Goal: Check status: Check status

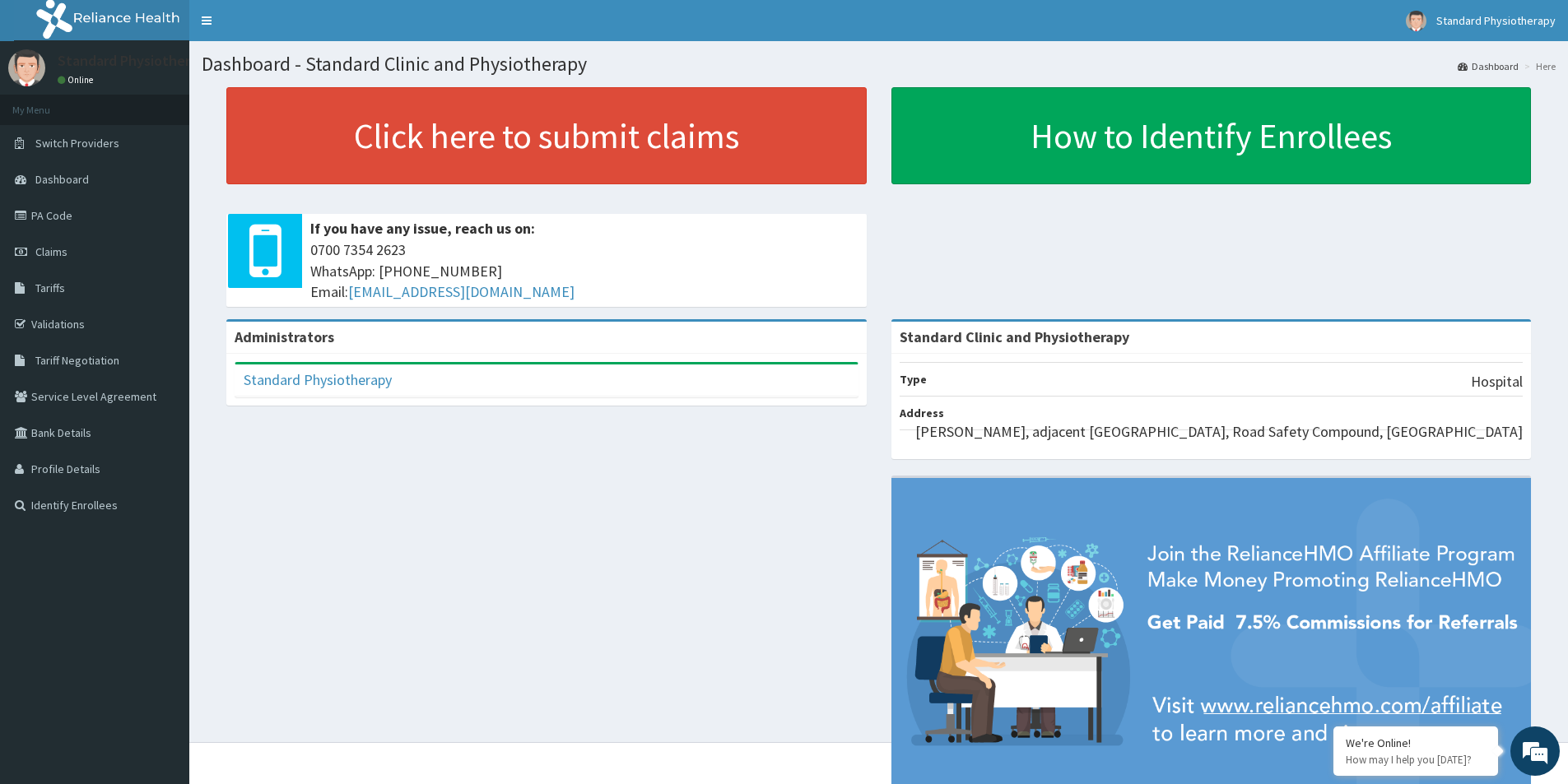
click at [1482, 482] on img at bounding box center [1212, 645] width 640 height 335
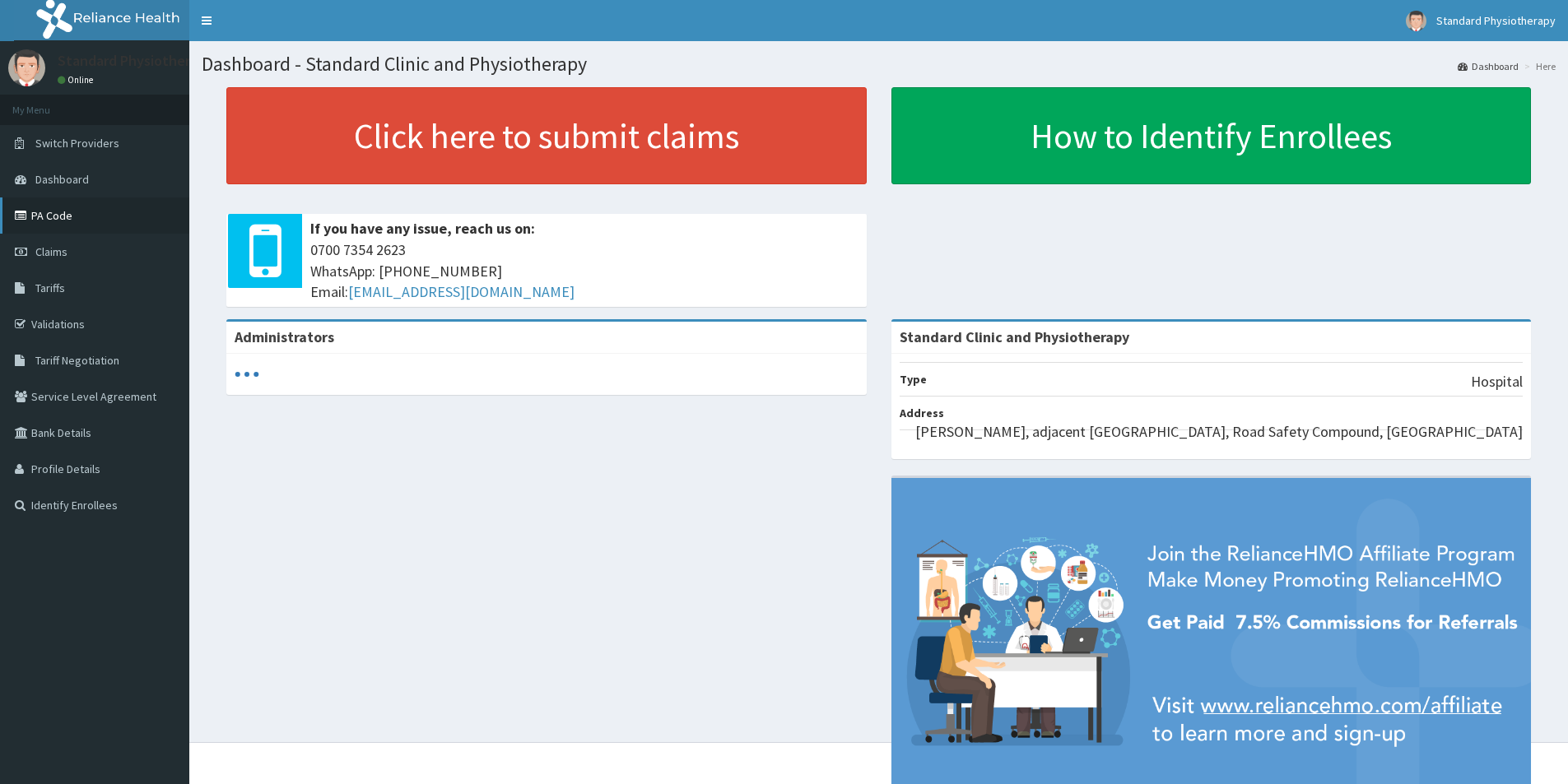
click at [49, 232] on link "PA Code" at bounding box center [94, 215] width 190 height 36
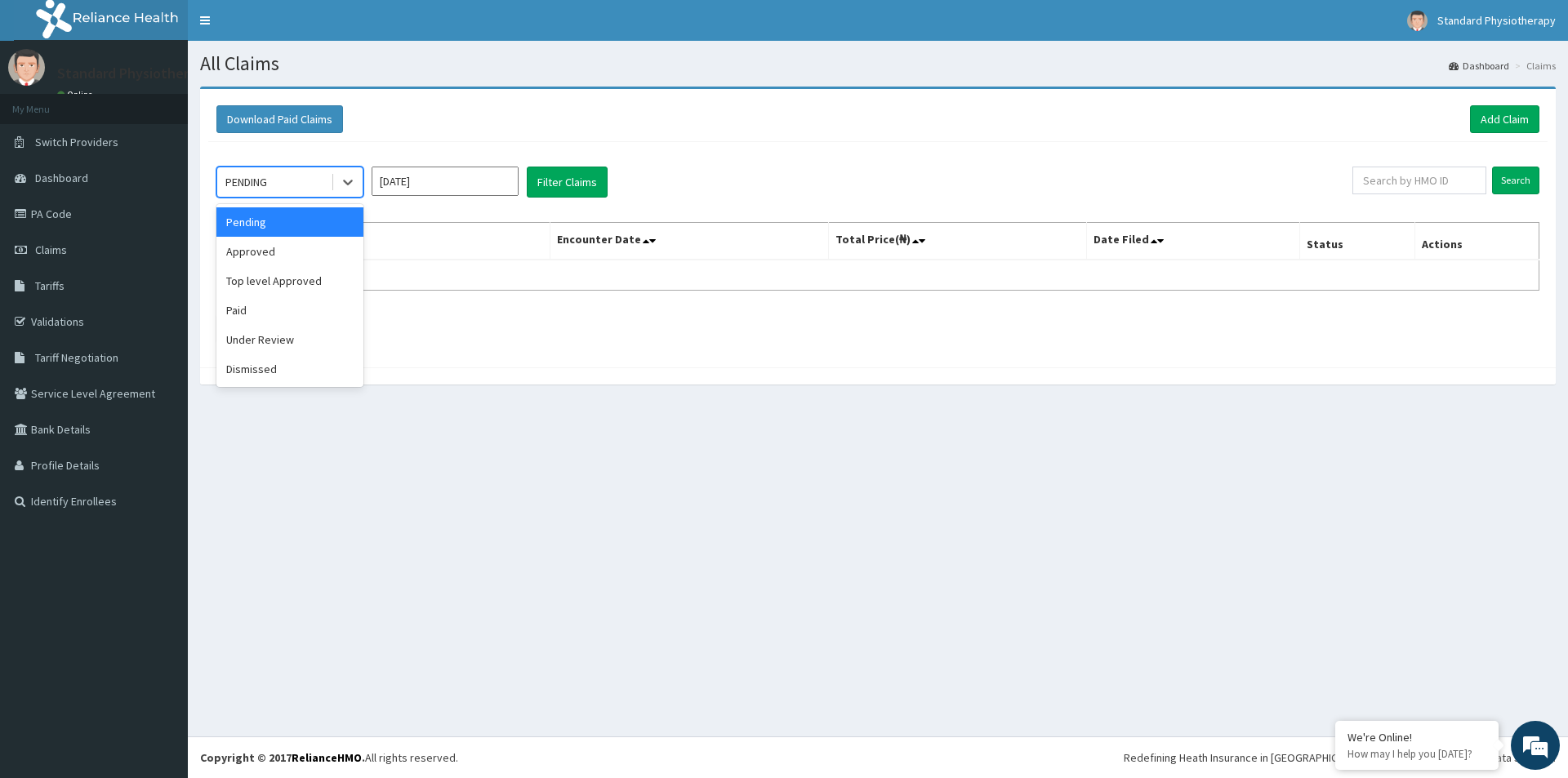
click at [252, 254] on div "Approved" at bounding box center [289, 251] width 147 height 30
click at [568, 183] on button "Filter Claims" at bounding box center [567, 182] width 81 height 31
click at [285, 283] on div "Top level Approved" at bounding box center [289, 281] width 147 height 30
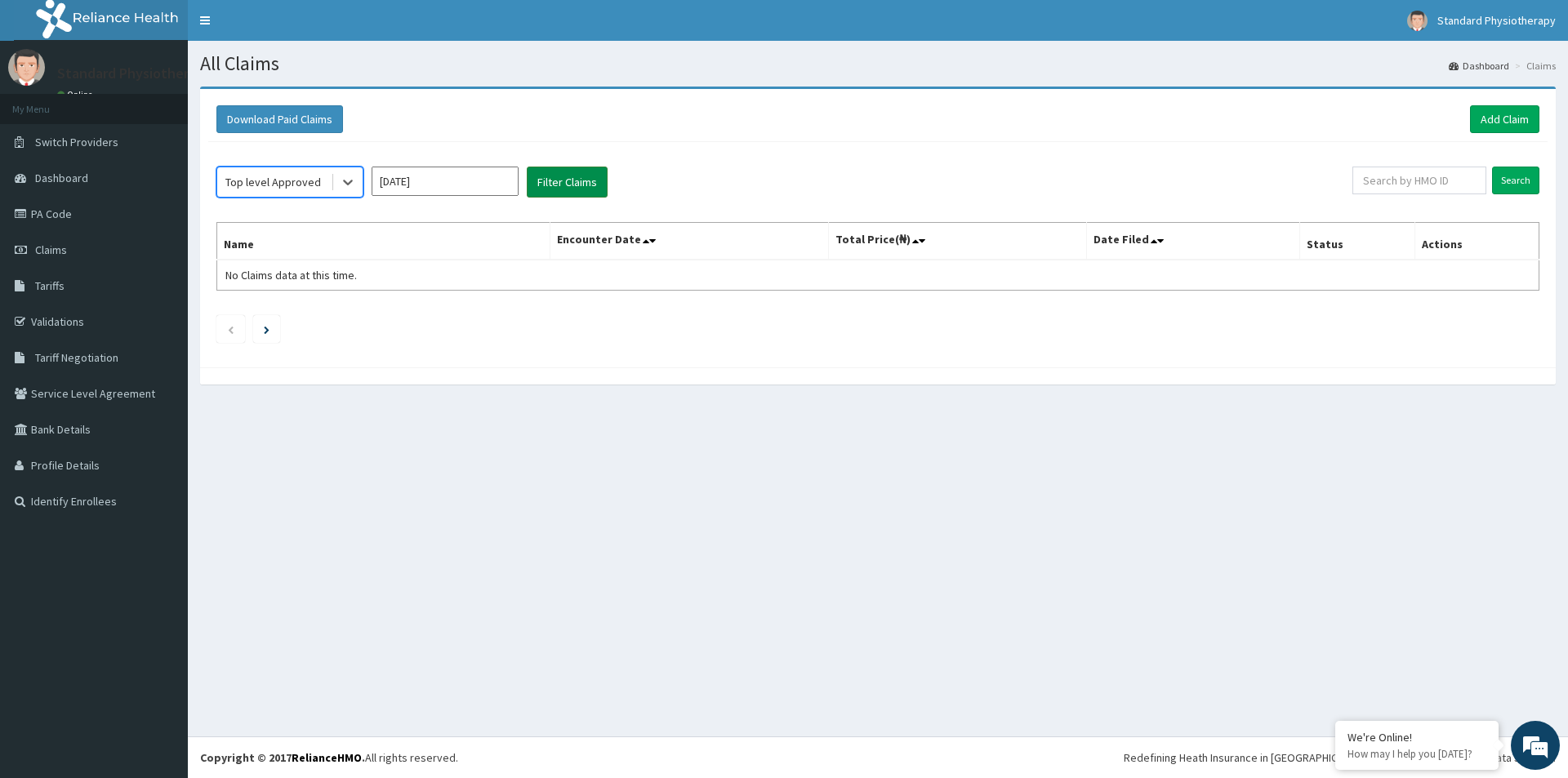
click at [572, 180] on button "Filter Claims" at bounding box center [567, 182] width 81 height 31
click at [402, 430] on div "All Claims Dashboard Claims Download Paid Claims Add Claim × Note you can only …" at bounding box center [878, 388] width 1380 height 695
click at [418, 176] on input "[DATE]" at bounding box center [444, 181] width 147 height 30
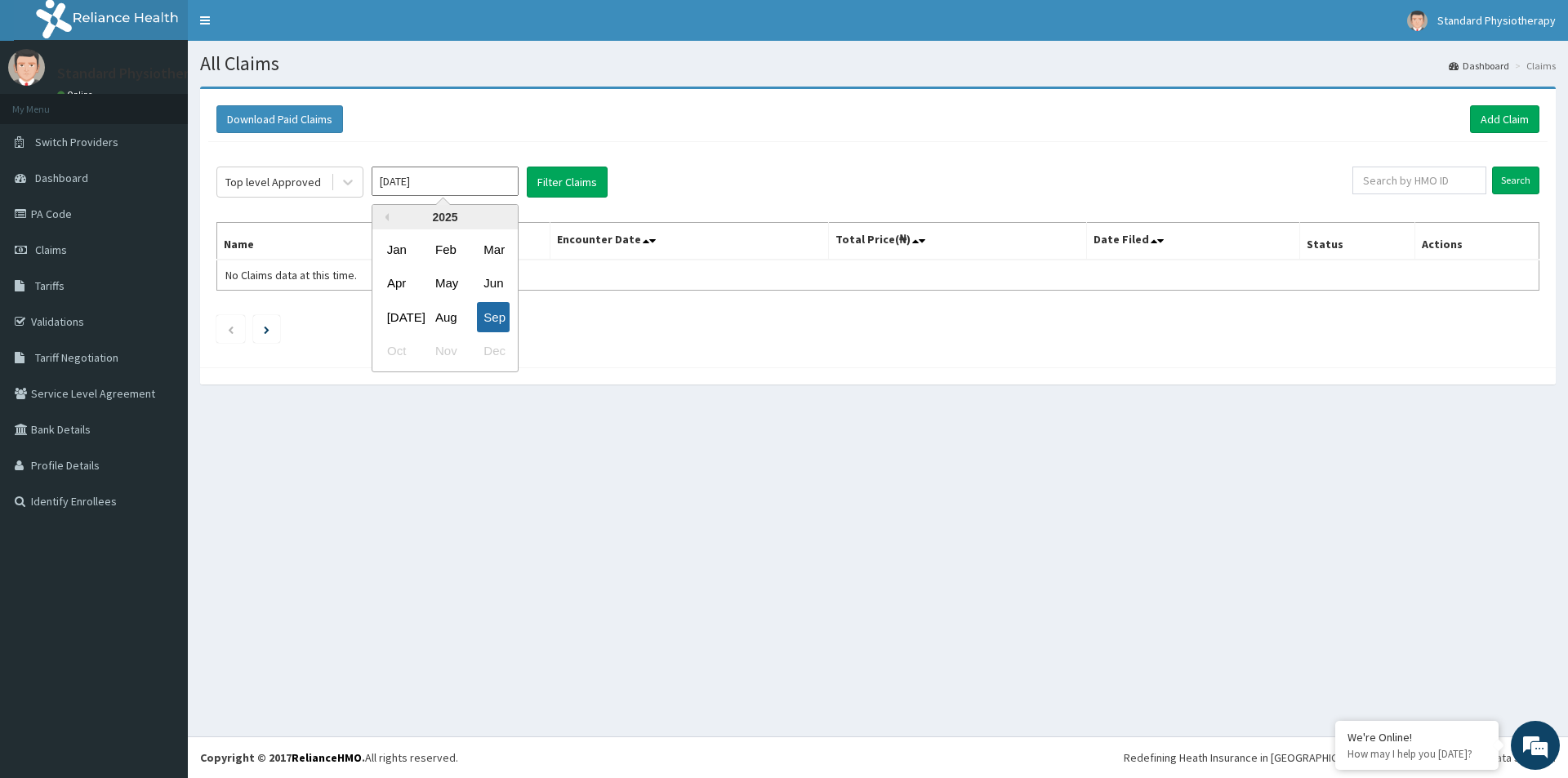
click at [486, 319] on div "Sep" at bounding box center [493, 317] width 32 height 30
type input "[DATE]"
click at [571, 175] on button "Filter Claims" at bounding box center [567, 182] width 81 height 31
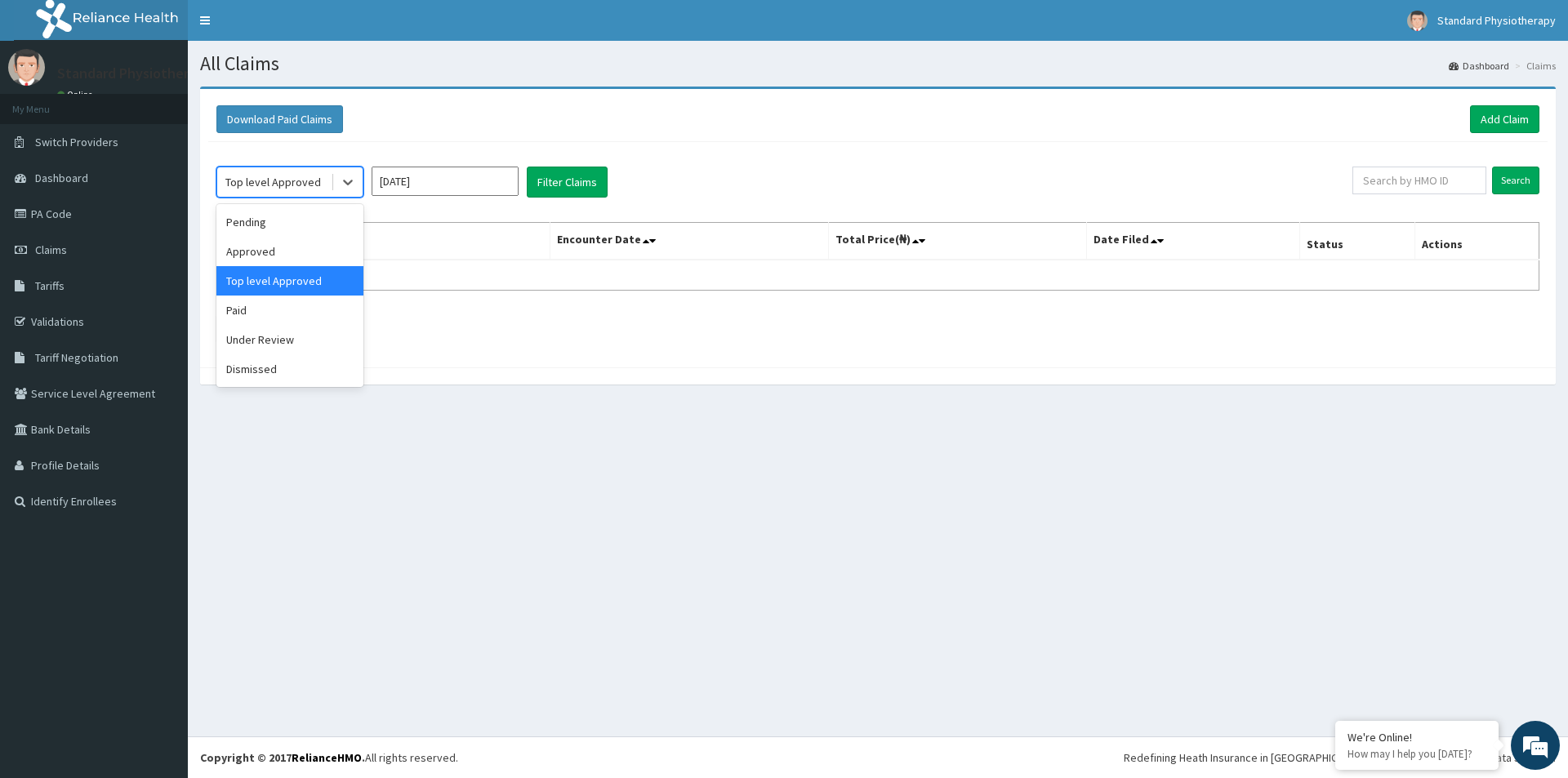
click at [258, 250] on div "Approved" at bounding box center [289, 251] width 147 height 30
click at [558, 188] on button "Filter Claims" at bounding box center [567, 182] width 81 height 31
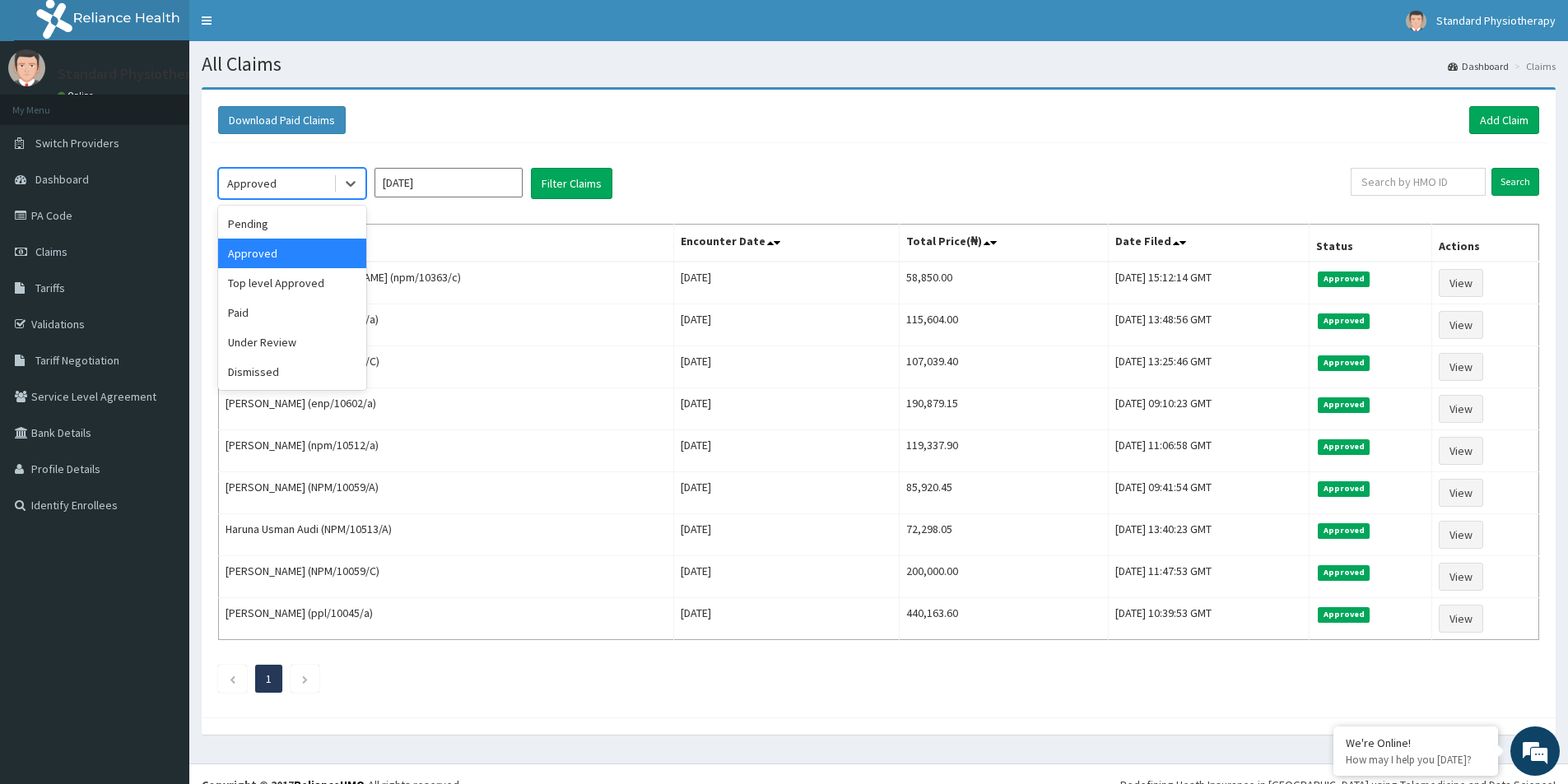
click at [277, 333] on div "Under Review" at bounding box center [292, 342] width 148 height 30
click at [568, 184] on button "Filter Claims" at bounding box center [572, 184] width 82 height 31
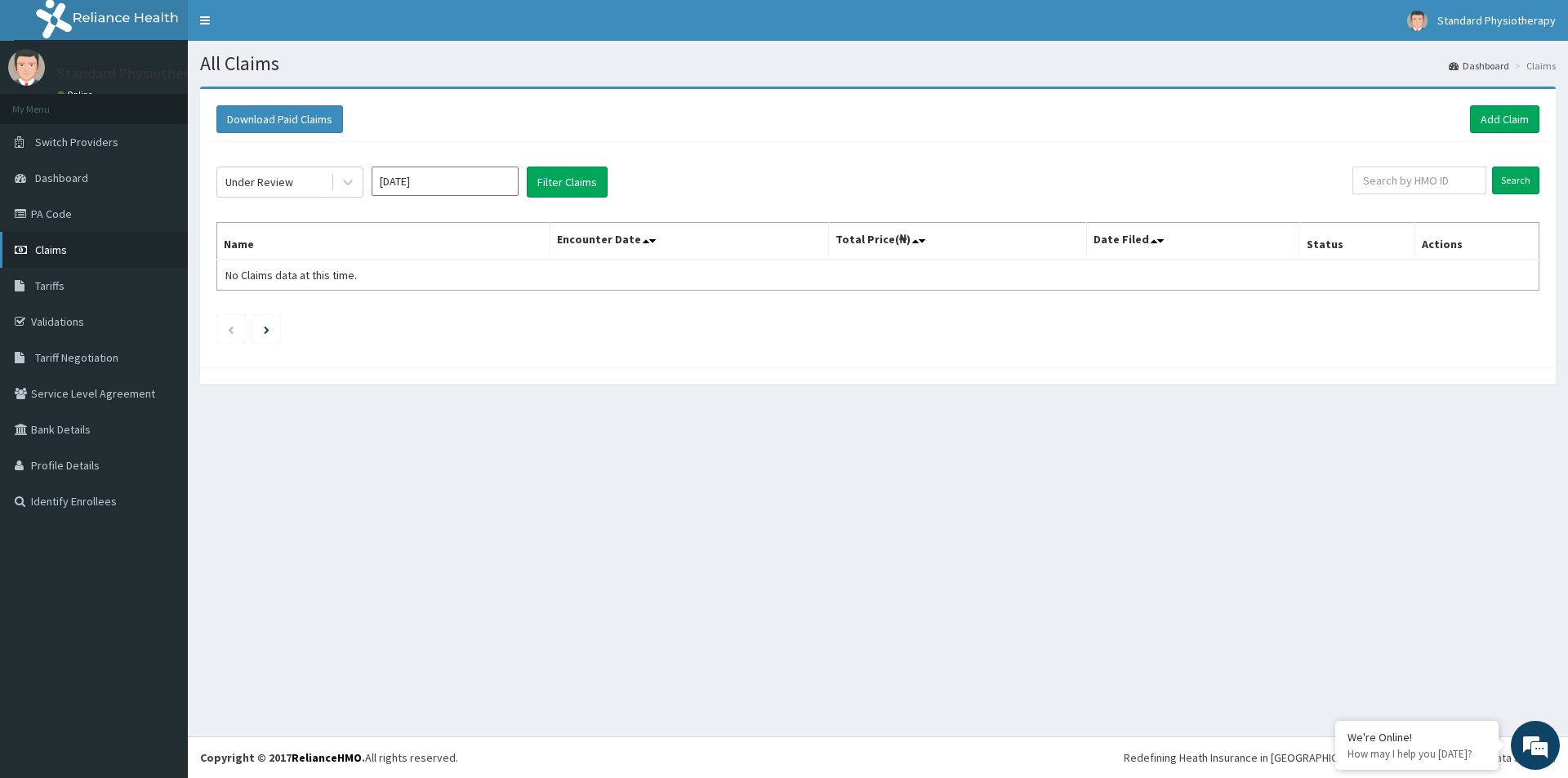
click at [47, 246] on span "Claims" at bounding box center [50, 249] width 31 height 14
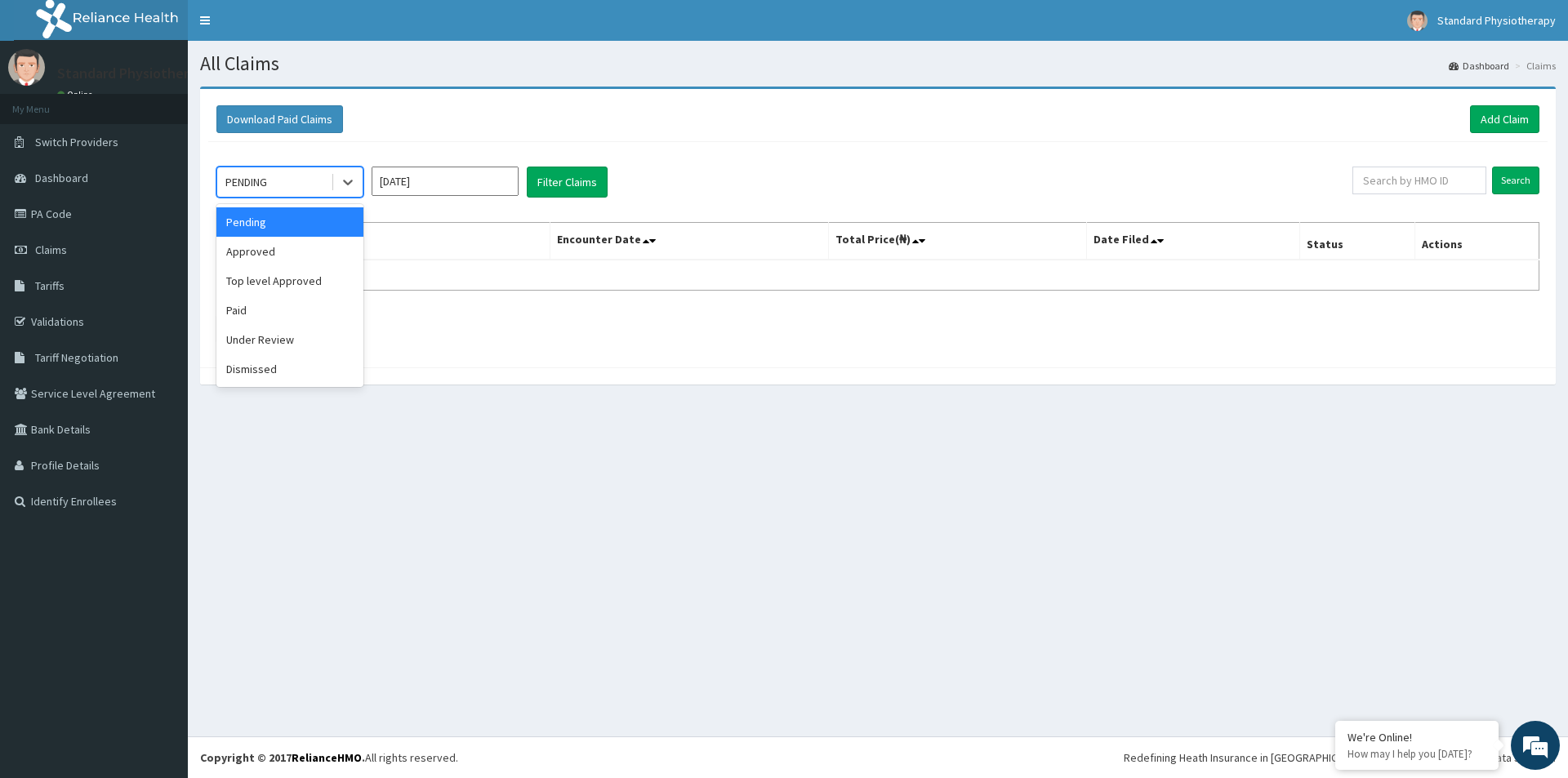
click at [278, 342] on div "Under Review" at bounding box center [289, 340] width 147 height 30
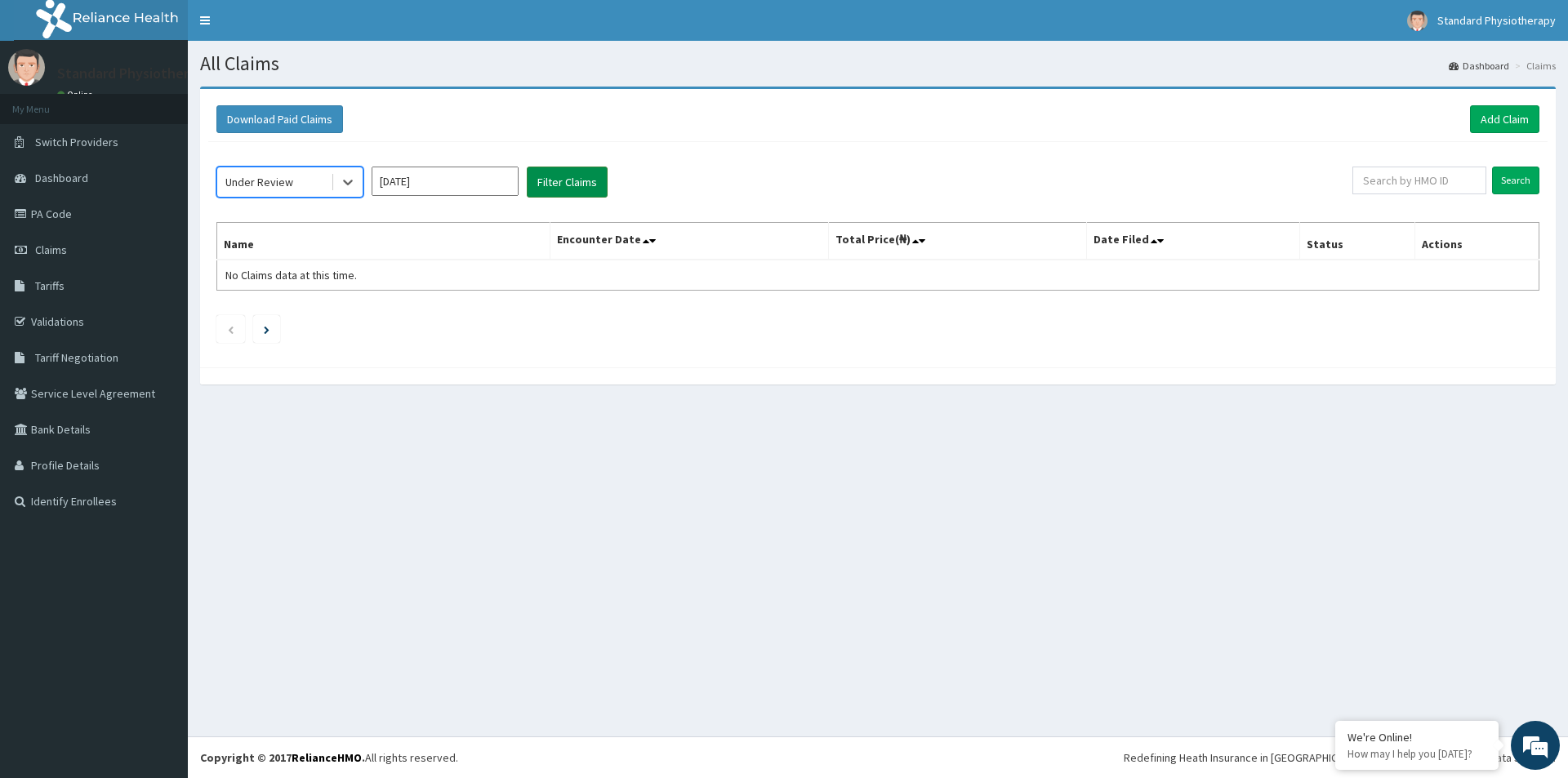
click at [564, 180] on button "Filter Claims" at bounding box center [567, 182] width 81 height 31
